Goal: Task Accomplishment & Management: Manage account settings

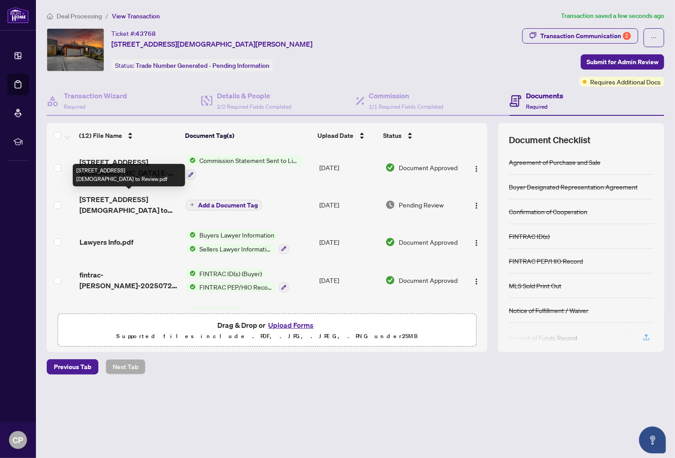
click at [142, 198] on span "[STREET_ADDRESS][DEMOGRAPHIC_DATA] to Review.pdf" at bounding box center [128, 205] width 99 height 22
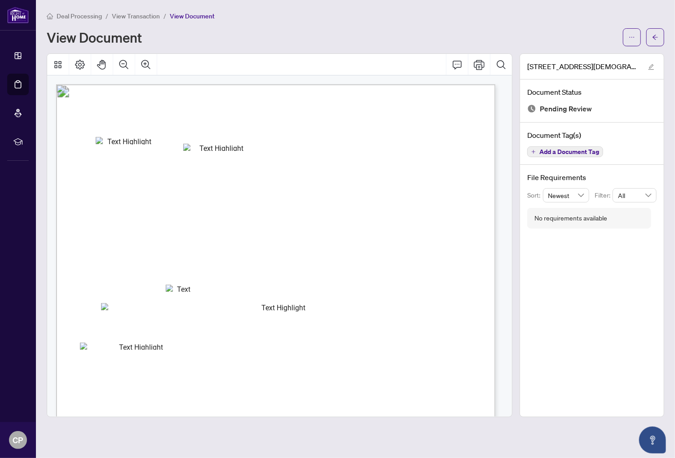
drag, startPoint x: 312, startPoint y: 237, endPoint x: 477, endPoint y: 63, distance: 239.4
click at [477, 63] on div "Right at Home Realty 2512755 [STREET_ADDRESS][PERSON_NAME] Property: Type: RESI…" at bounding box center [279, 235] width 465 height 363
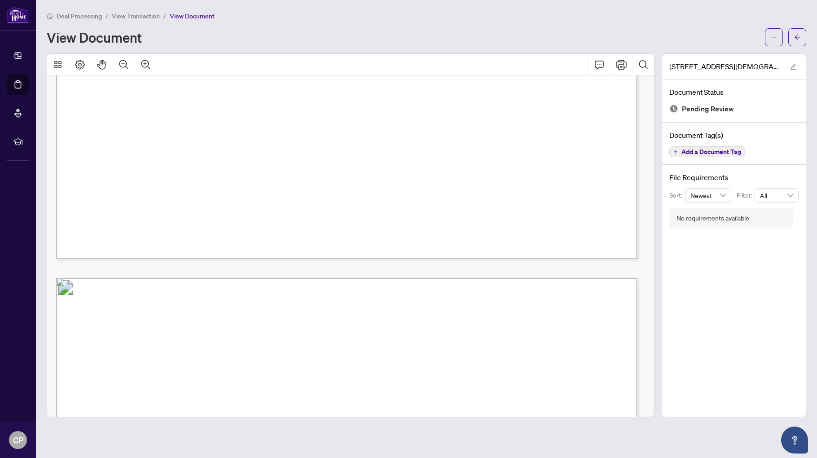
scroll to position [270, 0]
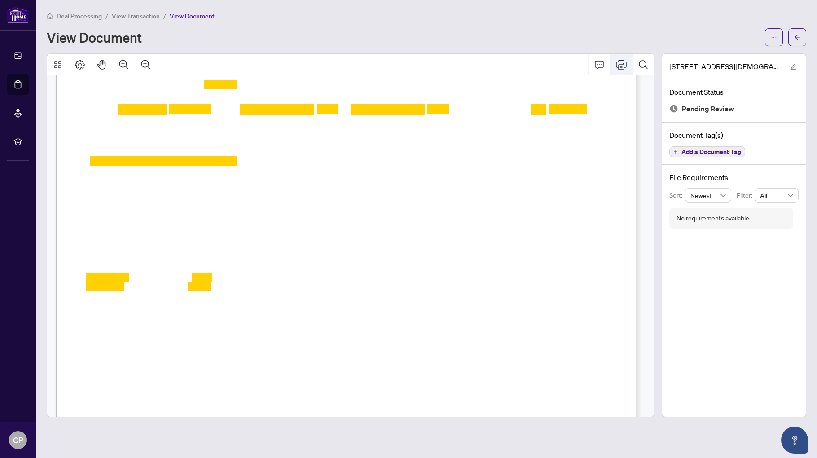
click at [621, 64] on icon "Print" at bounding box center [621, 65] width 11 height 10
click at [622, 65] on icon "Print" at bounding box center [621, 64] width 11 height 11
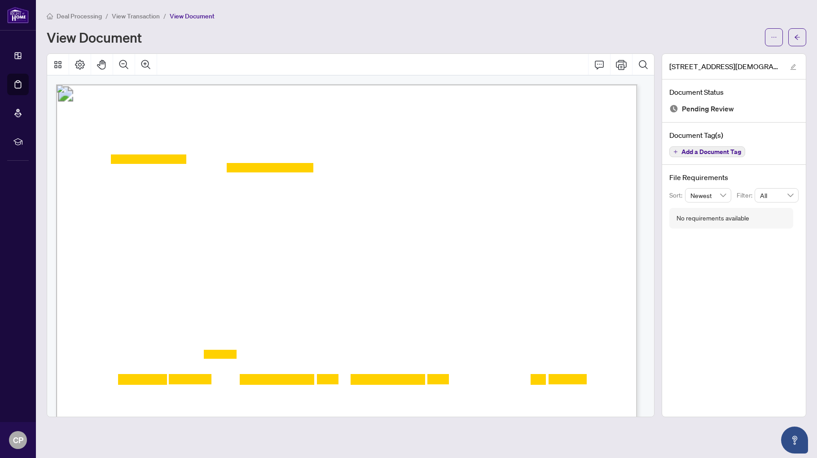
click at [128, 13] on span "View Transaction" at bounding box center [136, 16] width 48 height 8
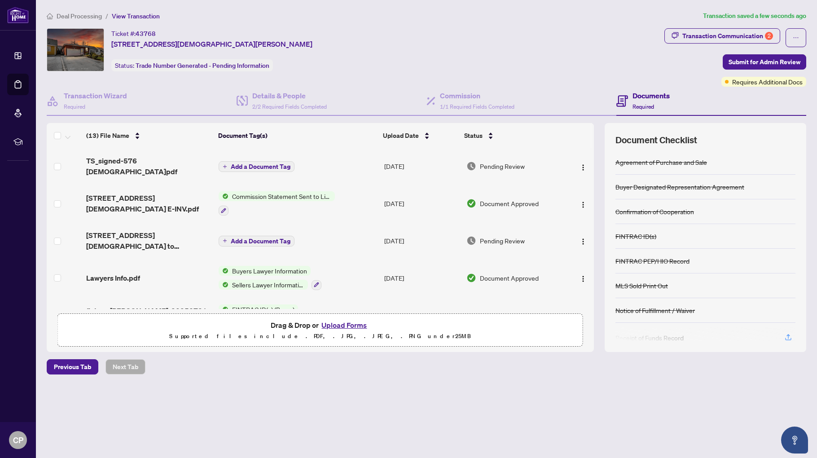
click at [276, 163] on span "Add a Document Tag" at bounding box center [261, 166] width 60 height 6
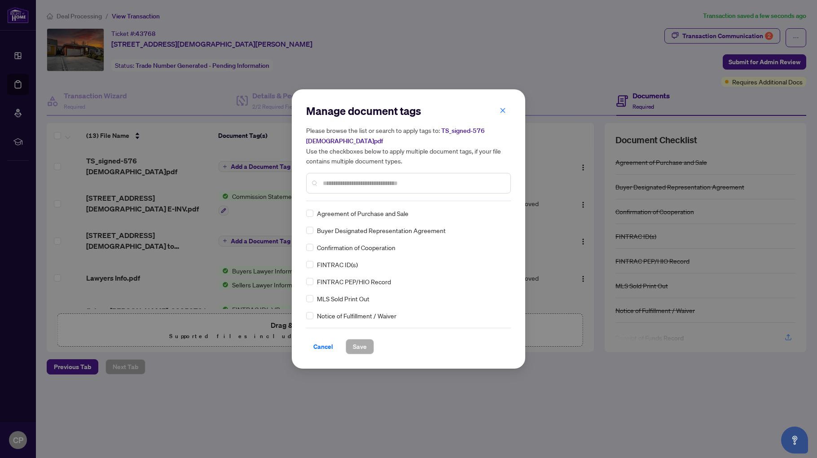
drag, startPoint x: 327, startPoint y: 179, endPoint x: 334, endPoint y: 183, distance: 8.2
click at [327, 179] on input "text" at bounding box center [413, 183] width 180 height 10
type input "*****"
click at [365, 345] on span "Save" at bounding box center [360, 346] width 14 height 14
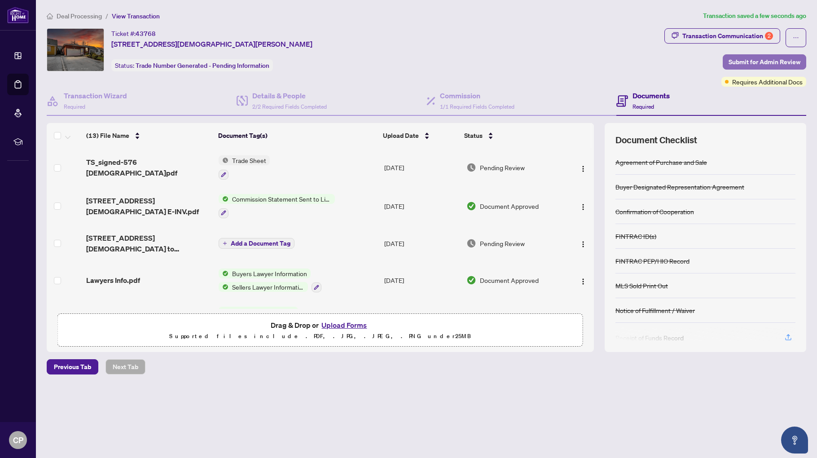
click at [674, 60] on span "Submit for Admin Review" at bounding box center [765, 62] width 72 height 14
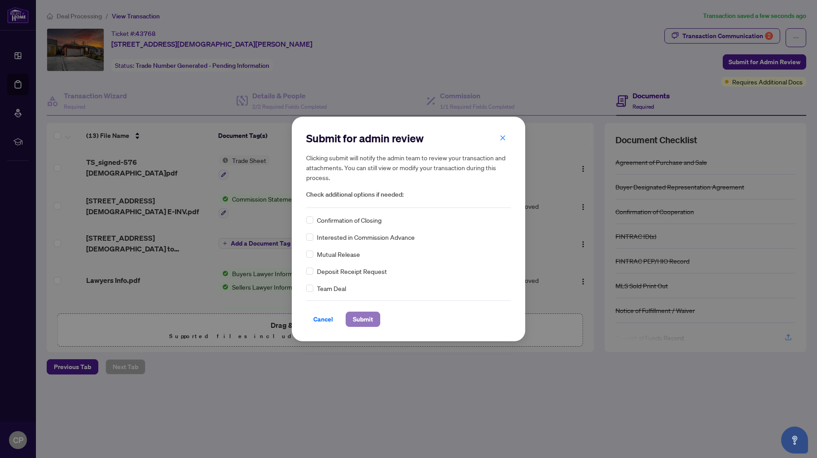
click at [365, 319] on span "Submit" at bounding box center [363, 319] width 20 height 14
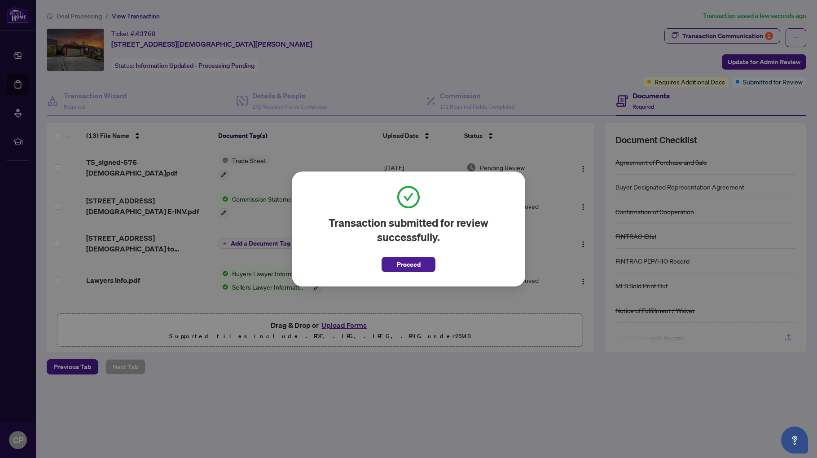
click at [394, 266] on button "Proceed" at bounding box center [409, 264] width 54 height 15
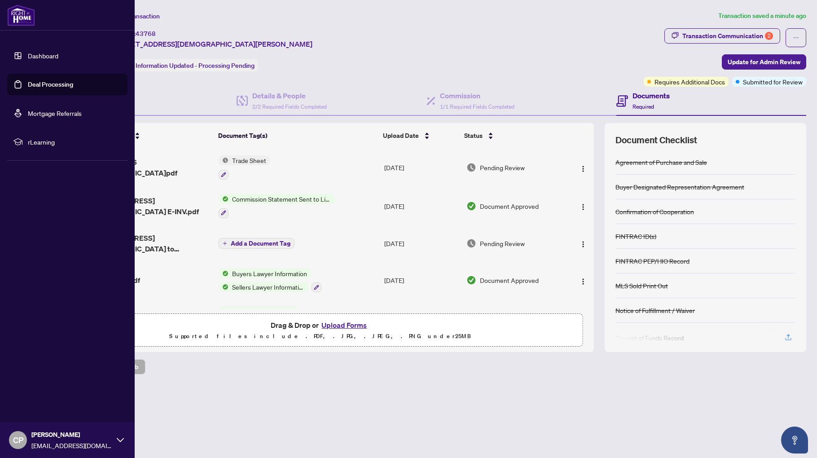
click at [34, 55] on link "Dashboard" at bounding box center [43, 56] width 31 height 8
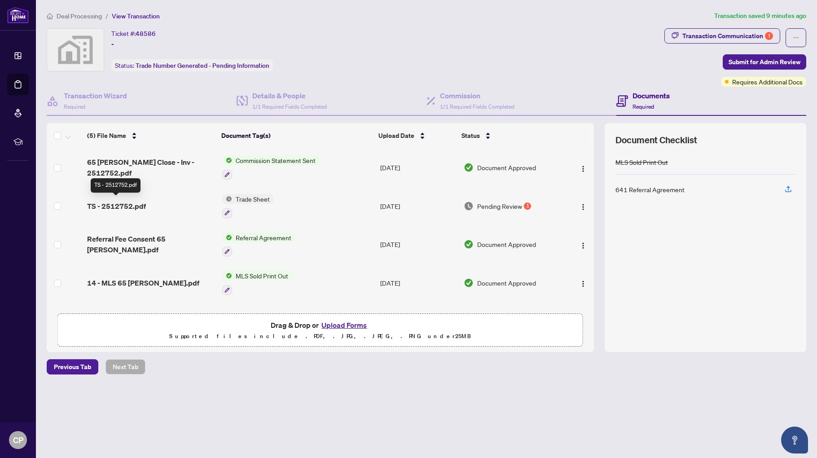
click at [134, 202] on span "TS - 2512752.pdf" at bounding box center [116, 206] width 59 height 11
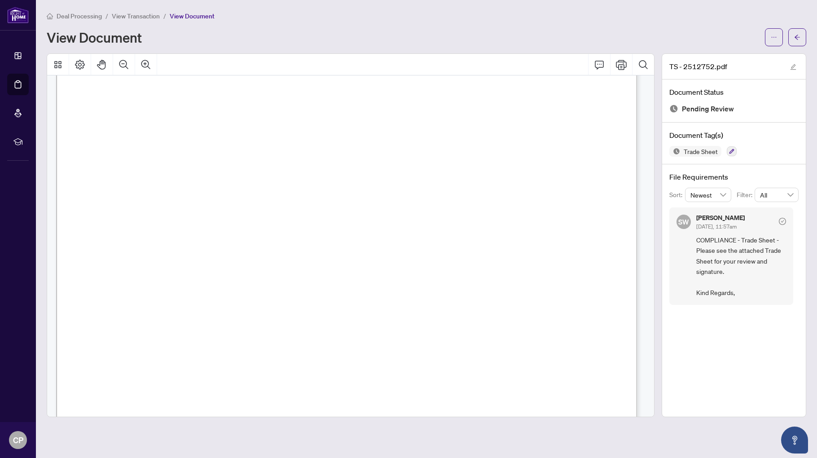
scroll to position [135, 0]
click at [623, 63] on icon "Print" at bounding box center [621, 64] width 11 height 11
click at [150, 15] on span "View Transaction" at bounding box center [136, 16] width 48 height 8
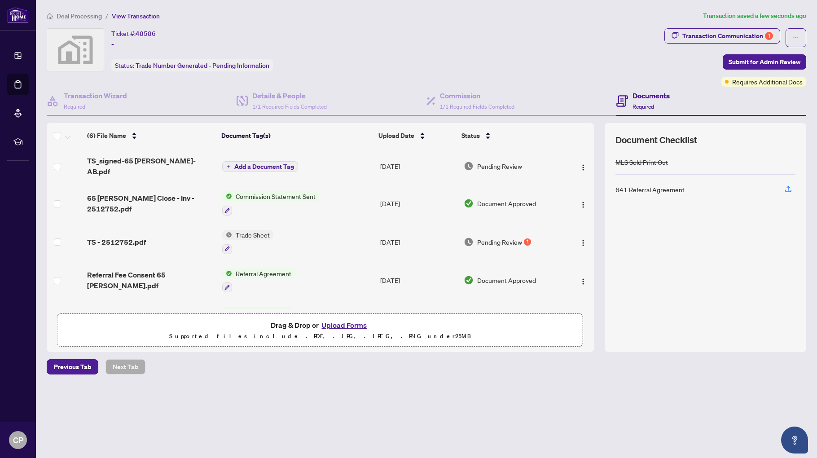
click at [291, 163] on span "Add a Document Tag" at bounding box center [264, 166] width 60 height 6
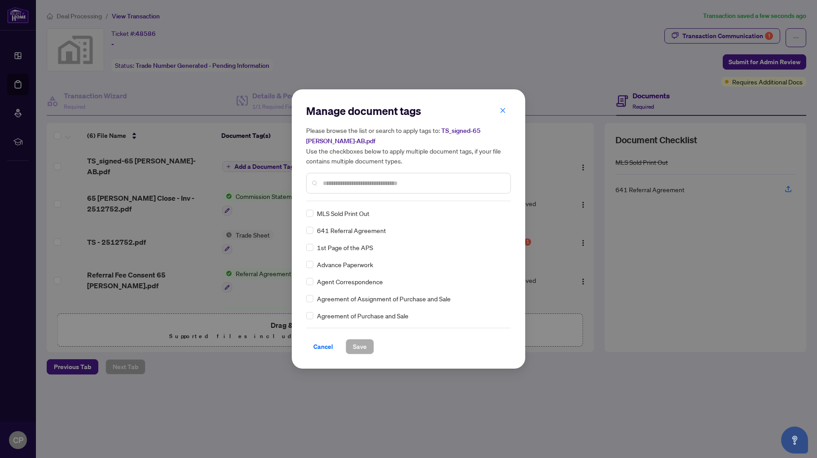
drag, startPoint x: 323, startPoint y: 180, endPoint x: 339, endPoint y: 187, distance: 17.9
click at [323, 180] on input "text" at bounding box center [413, 183] width 180 height 10
type input "****"
click at [348, 229] on span "Trade Sheet" at bounding box center [334, 230] width 34 height 10
click at [360, 349] on span "Save" at bounding box center [360, 346] width 14 height 14
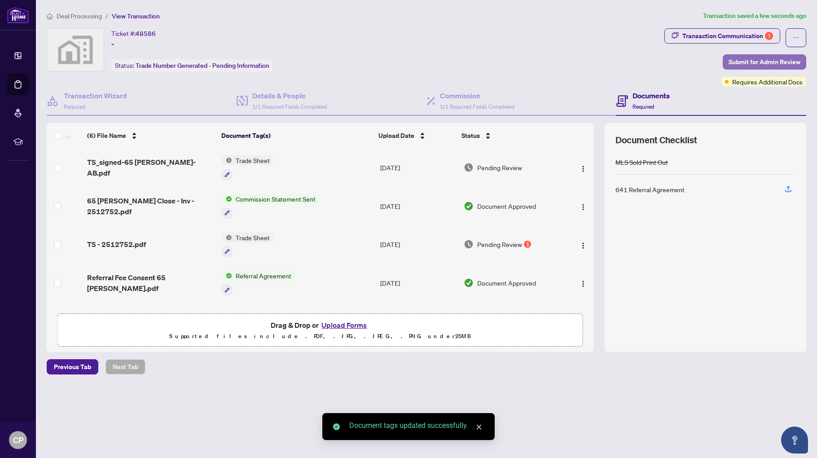
click at [759, 59] on span "Submit for Admin Review" at bounding box center [765, 62] width 72 height 14
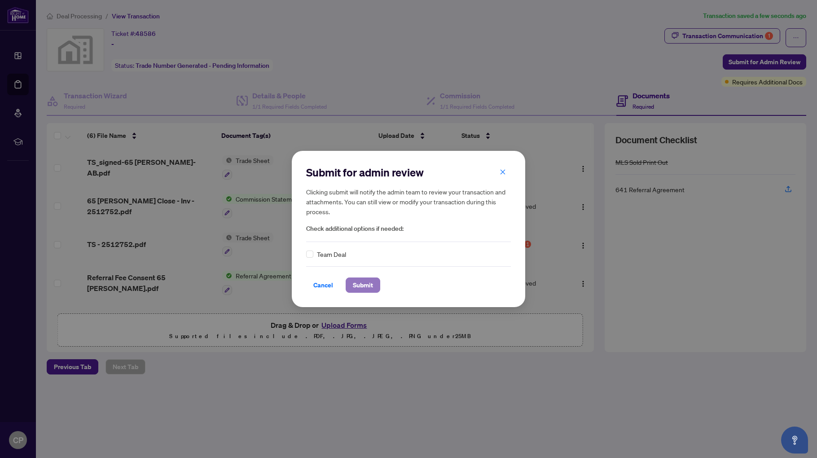
click at [361, 288] on span "Submit" at bounding box center [363, 285] width 20 height 14
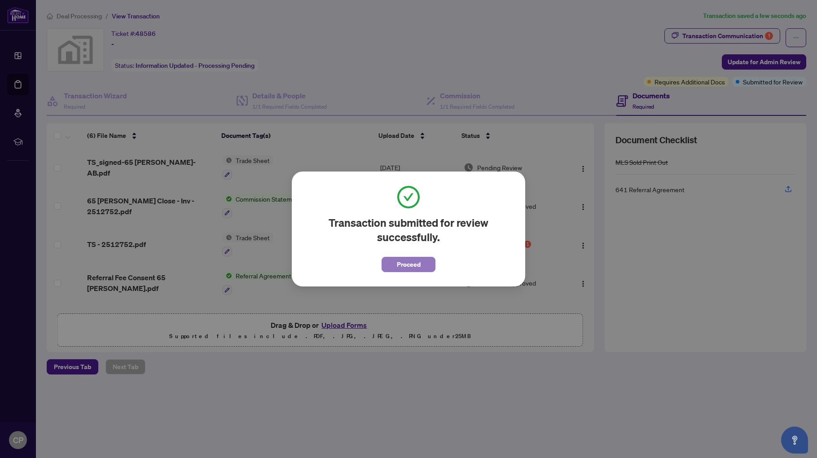
click at [403, 263] on span "Proceed" at bounding box center [409, 264] width 24 height 14
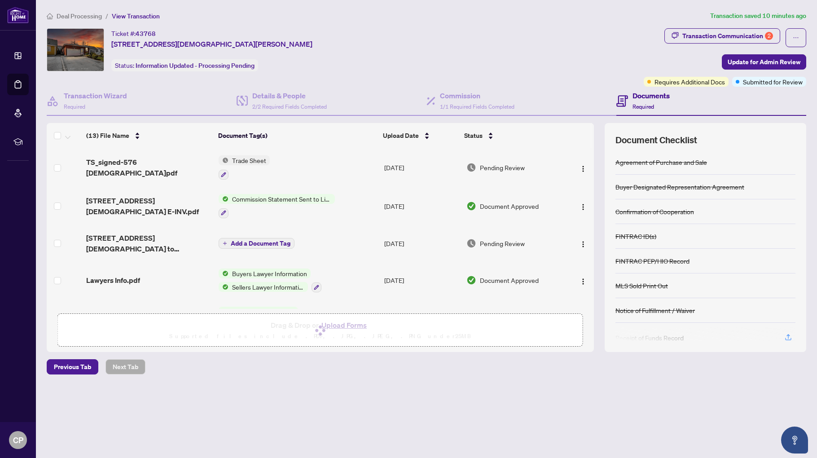
click at [231, 335] on div "Drag & Drop or Upload Forms Supported files include .PDF, .JPG, .JPEG, .PNG und…" at bounding box center [320, 330] width 514 height 22
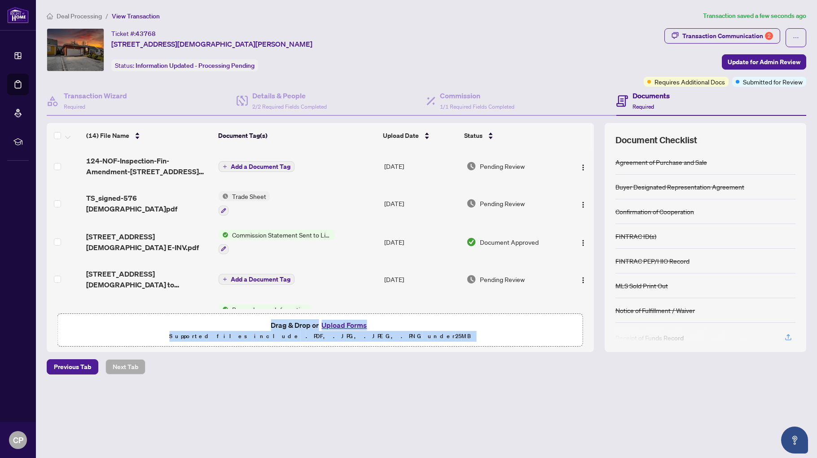
click at [273, 163] on span "Add a Document Tag" at bounding box center [261, 166] width 60 height 6
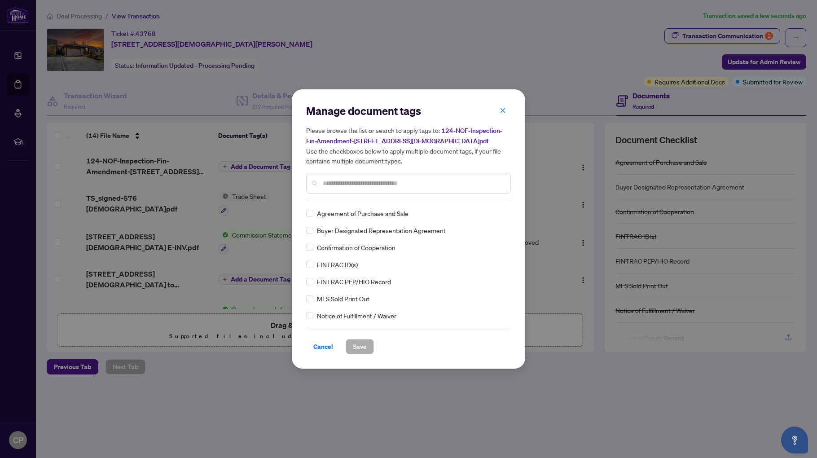
click at [329, 202] on div "Manage document tags Please browse the list or search to apply tags to: 124-NOF…" at bounding box center [408, 229] width 205 height 251
drag, startPoint x: 331, startPoint y: 182, endPoint x: 355, endPoint y: 192, distance: 26.3
click at [331, 182] on input "text" at bounding box center [413, 183] width 180 height 10
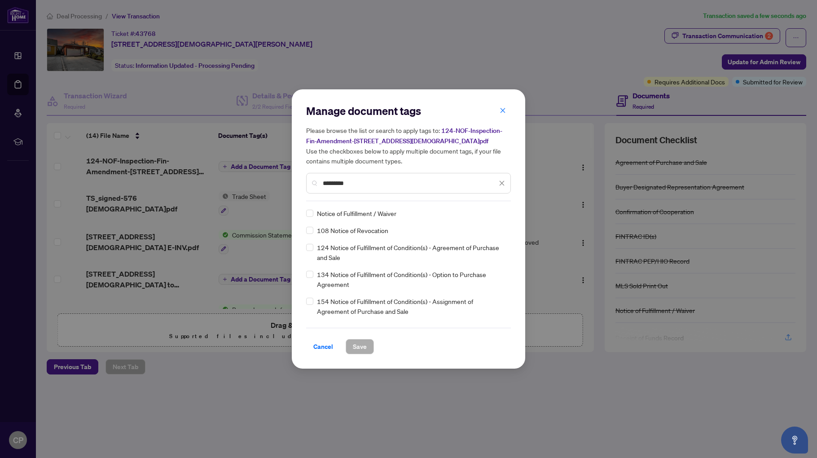
type input "*********"
click at [365, 211] on span "Notice of Fulfillment / Waiver" at bounding box center [356, 213] width 79 height 10
click at [355, 348] on span "Save" at bounding box center [360, 346] width 14 height 14
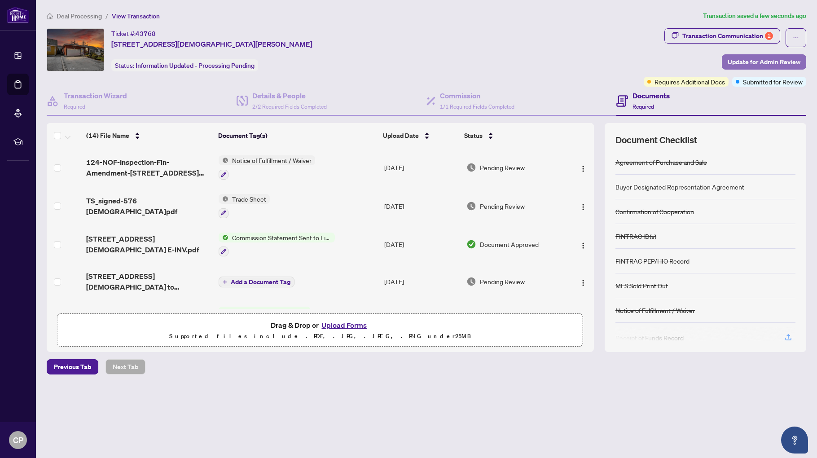
click at [753, 59] on span "Update for Admin Review" at bounding box center [764, 62] width 73 height 14
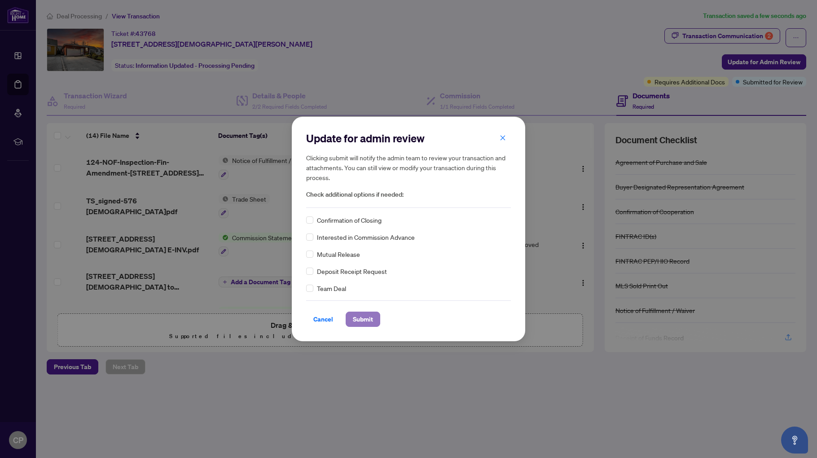
click at [362, 318] on span "Submit" at bounding box center [363, 319] width 20 height 14
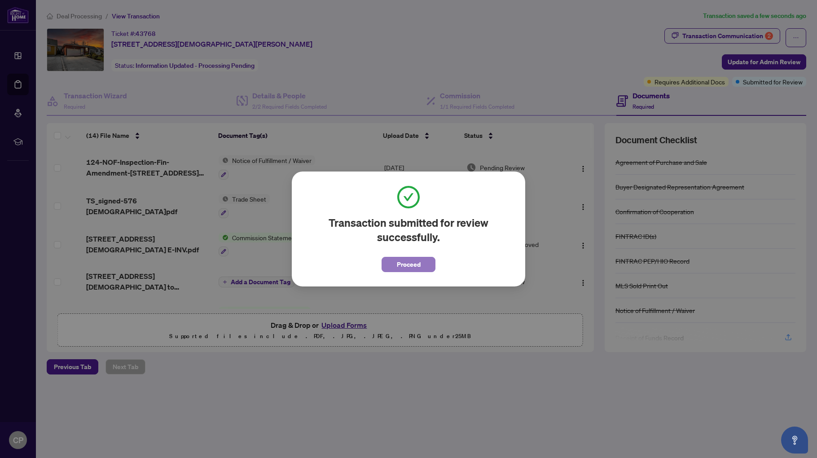
click at [405, 264] on span "Proceed" at bounding box center [409, 264] width 24 height 14
